Goal: Task Accomplishment & Management: Use online tool/utility

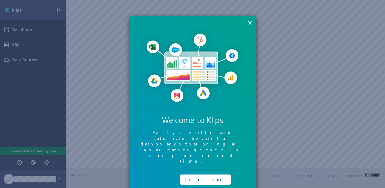
click at [252, 19] on button "×" at bounding box center [250, 23] width 5 height 10
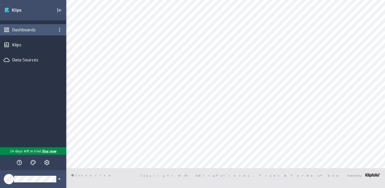
click at [17, 26] on div "Dashboards" at bounding box center [33, 29] width 66 height 11
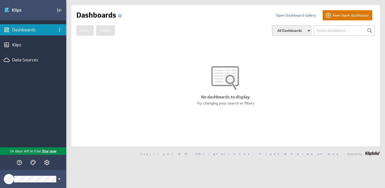
click at [335, 18] on button "New blank dashboard" at bounding box center [348, 15] width 50 height 10
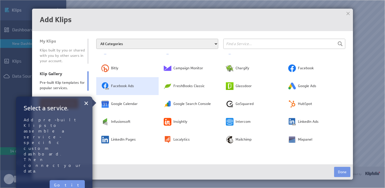
scroll to position [152, 0]
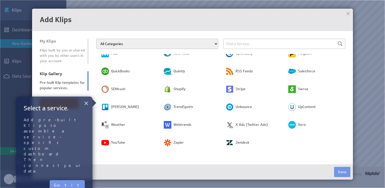
click at [85, 107] on button "×" at bounding box center [86, 103] width 5 height 10
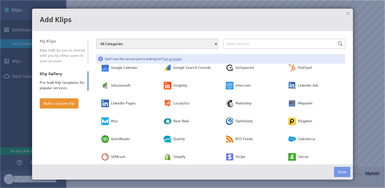
scroll to position [0, 0]
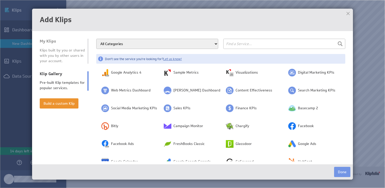
click at [359, 103] on img at bounding box center [192, 94] width 385 height 188
